Goal: Check status: Check status

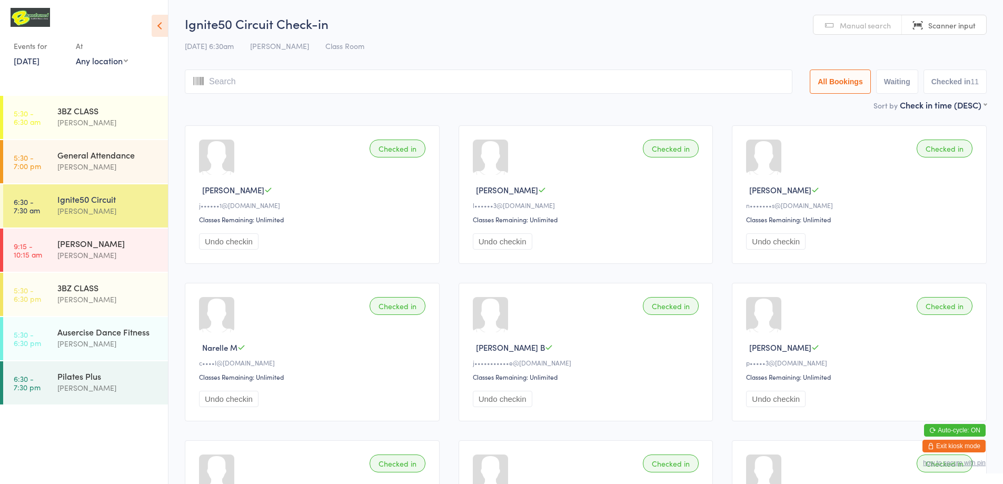
click at [917, 26] on link "Scanner input" at bounding box center [944, 25] width 84 height 20
click at [918, 27] on link "Scanner input" at bounding box center [944, 25] width 84 height 20
type input "220198"
click at [92, 161] on div "[PERSON_NAME]" at bounding box center [108, 167] width 102 height 12
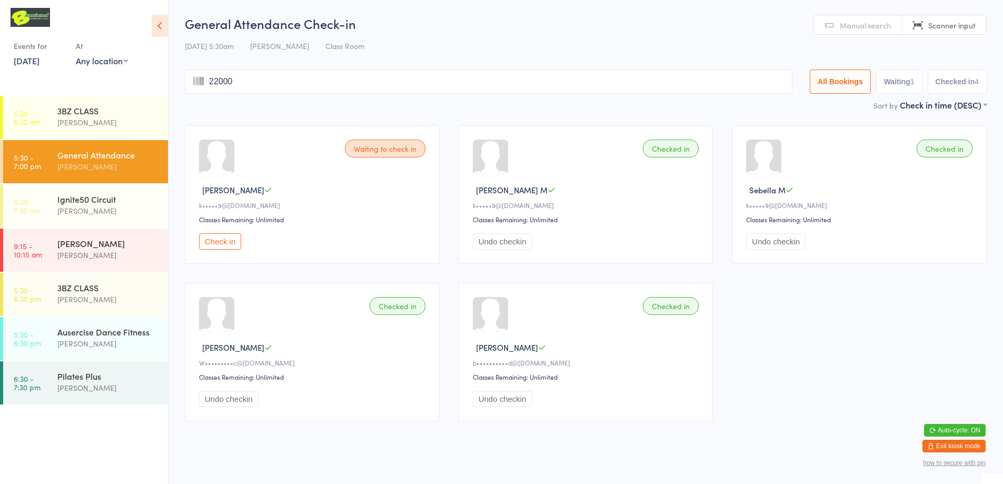
type input "220004"
type input "220018"
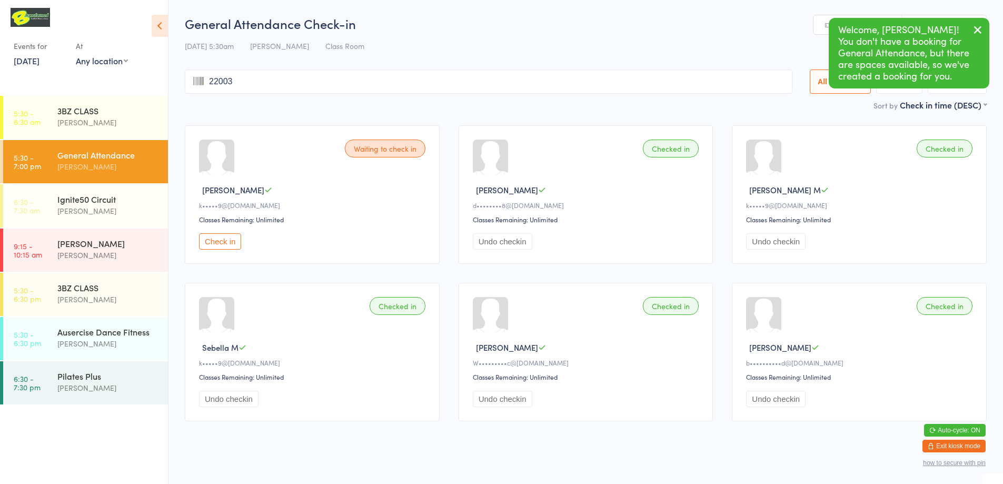
type input "220030"
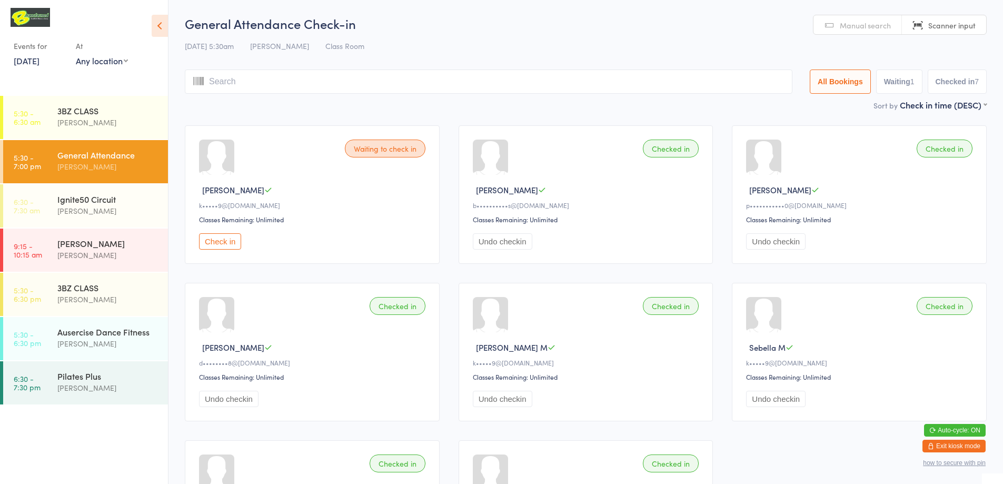
click at [92, 163] on div "[PERSON_NAME]" at bounding box center [108, 167] width 102 height 12
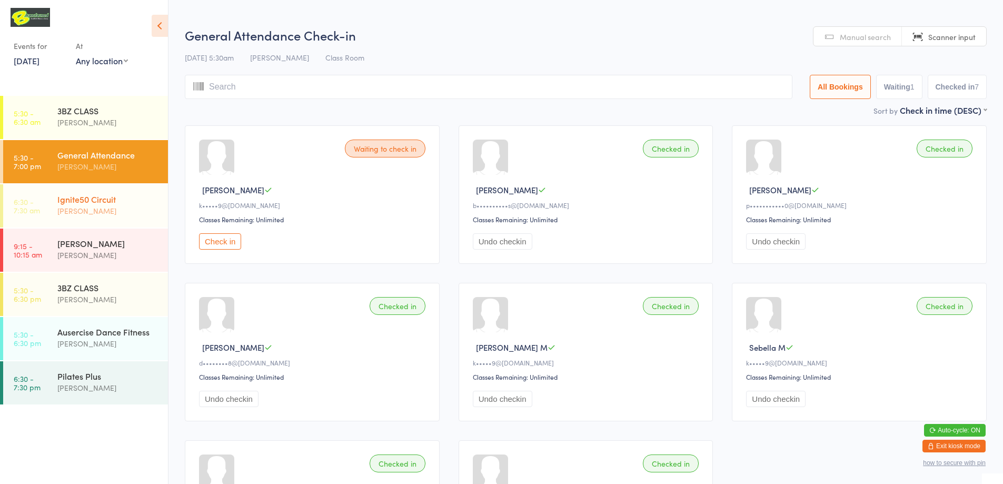
click at [136, 212] on div "[PERSON_NAME]" at bounding box center [108, 211] width 102 height 12
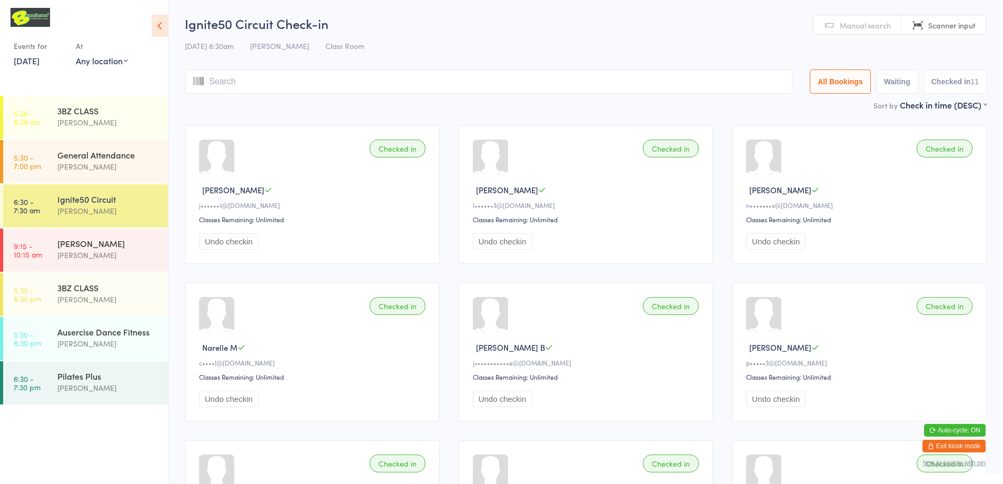
click at [829, 26] on link "Manual search" at bounding box center [857, 25] width 88 height 20
type input "[PERSON_NAME]"
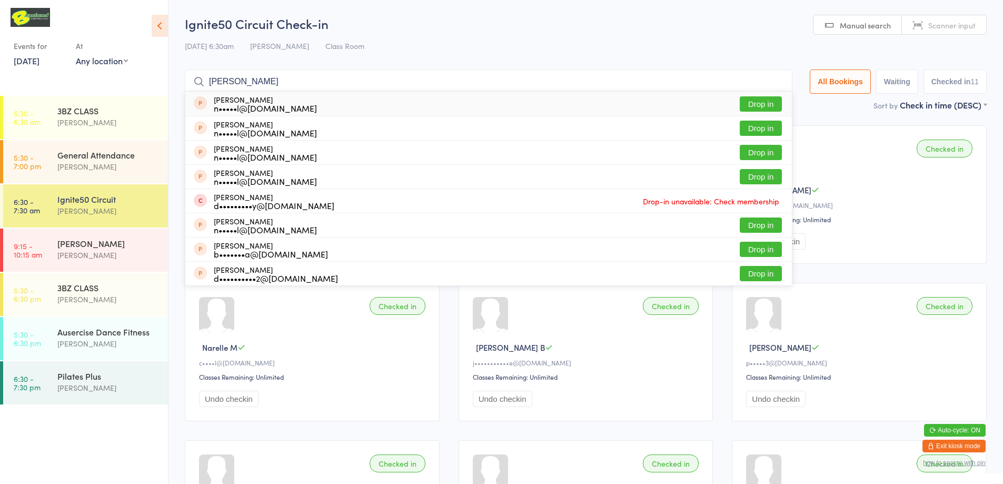
click at [778, 82] on input "[PERSON_NAME]" at bounding box center [488, 81] width 607 height 24
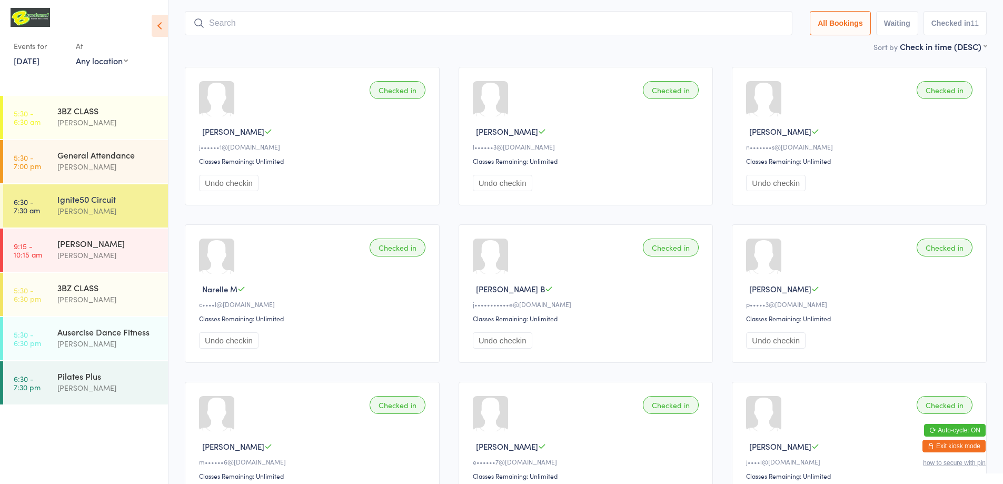
scroll to position [69, 0]
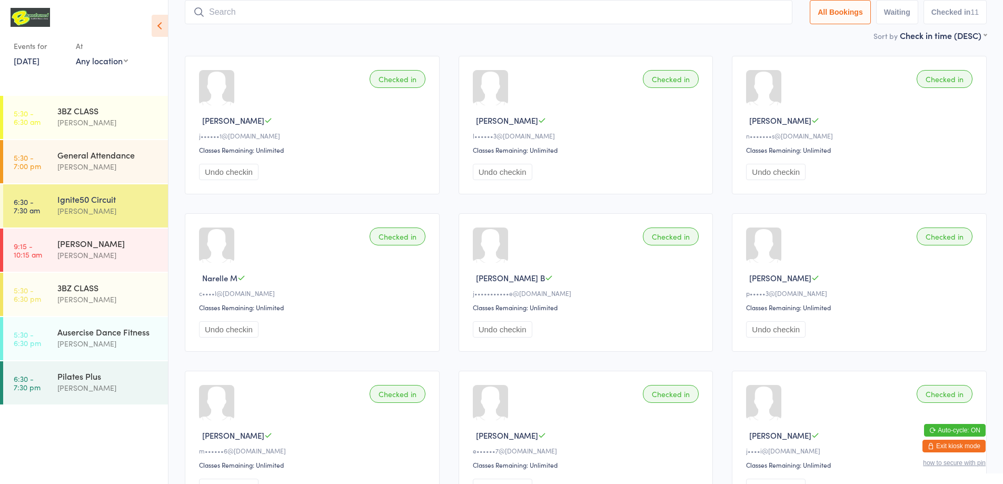
click at [675, 223] on div "Checked in [GEOGRAPHIC_DATA] B j•••••••••••e@[DOMAIN_NAME] Classes Remaining: U…" at bounding box center [586, 282] width 255 height 138
